Goal: Check status: Check status

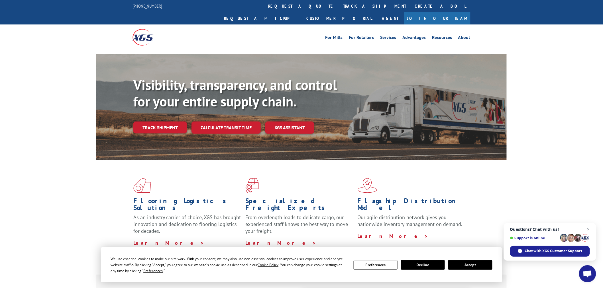
drag, startPoint x: 281, startPoint y: 10, endPoint x: 276, endPoint y: 32, distance: 22.7
click at [339, 10] on link "track a shipment" at bounding box center [375, 6] width 72 height 12
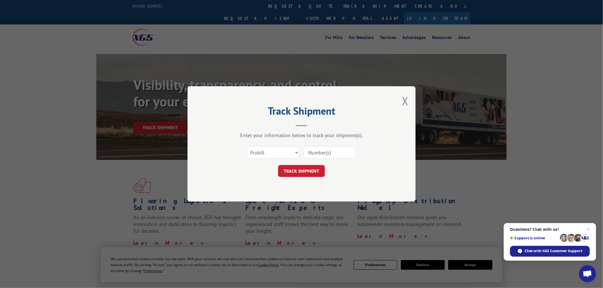
drag, startPoint x: 320, startPoint y: 141, endPoint x: 316, endPoint y: 153, distance: 12.2
paste input "17523886"
type input "17523886"
click at [293, 175] on button "TRACK SHIPMENT" at bounding box center [301, 172] width 47 height 12
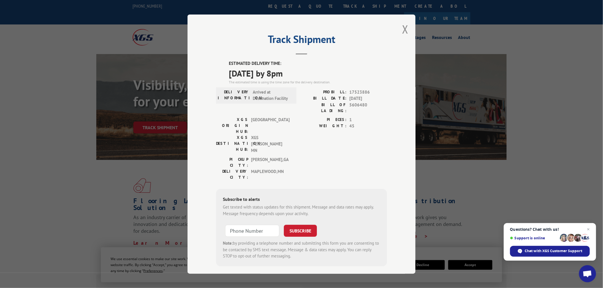
click at [401, 32] on div "Track Shipment ESTIMATED DELIVERY TIME: [DATE] by 8pm The estimated time is usi…" at bounding box center [301, 145] width 228 height 260
click at [397, 33] on div "Track Shipment ESTIMATED DELIVERY TIME: [DATE] by 8pm The estimated time is usi…" at bounding box center [301, 145] width 228 height 260
click at [403, 30] on button "Close modal" at bounding box center [405, 29] width 6 height 15
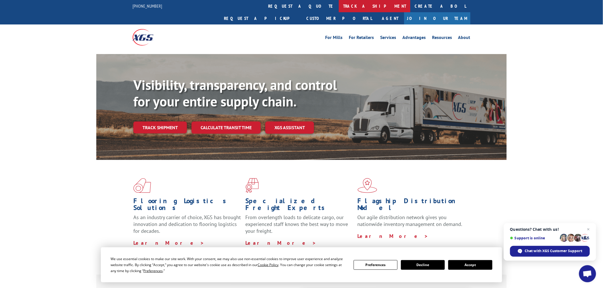
click at [339, 5] on link "track a shipment" at bounding box center [375, 6] width 72 height 12
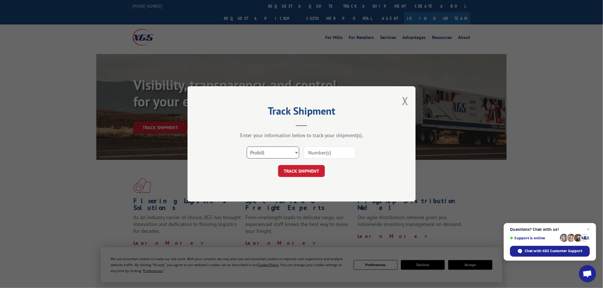
click at [260, 152] on select "Select category... Probill BOL PO" at bounding box center [273, 153] width 52 height 12
select select "bol"
click at [247, 147] on select "Select category... Probill BOL PO" at bounding box center [273, 153] width 52 height 12
paste input "5606217"
type input "5606217"
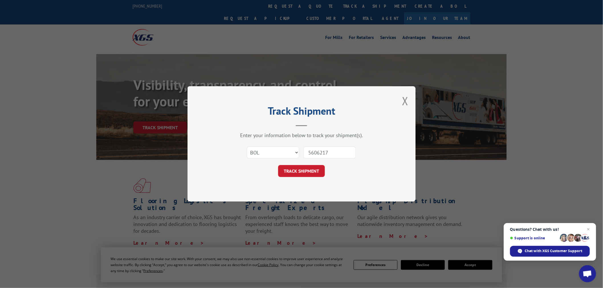
click at [309, 179] on div "Track Shipment Enter your information below to track your shipment(s). Select c…" at bounding box center [301, 143] width 228 height 115
click at [286, 169] on button "TRACK SHIPMENT" at bounding box center [301, 172] width 47 height 12
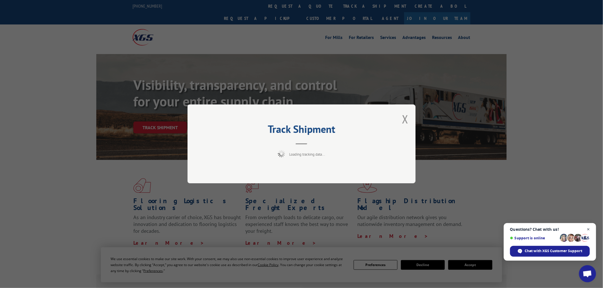
click at [589, 228] on span "Close chat" at bounding box center [588, 229] width 7 height 7
